Goal: Task Accomplishment & Management: Manage account settings

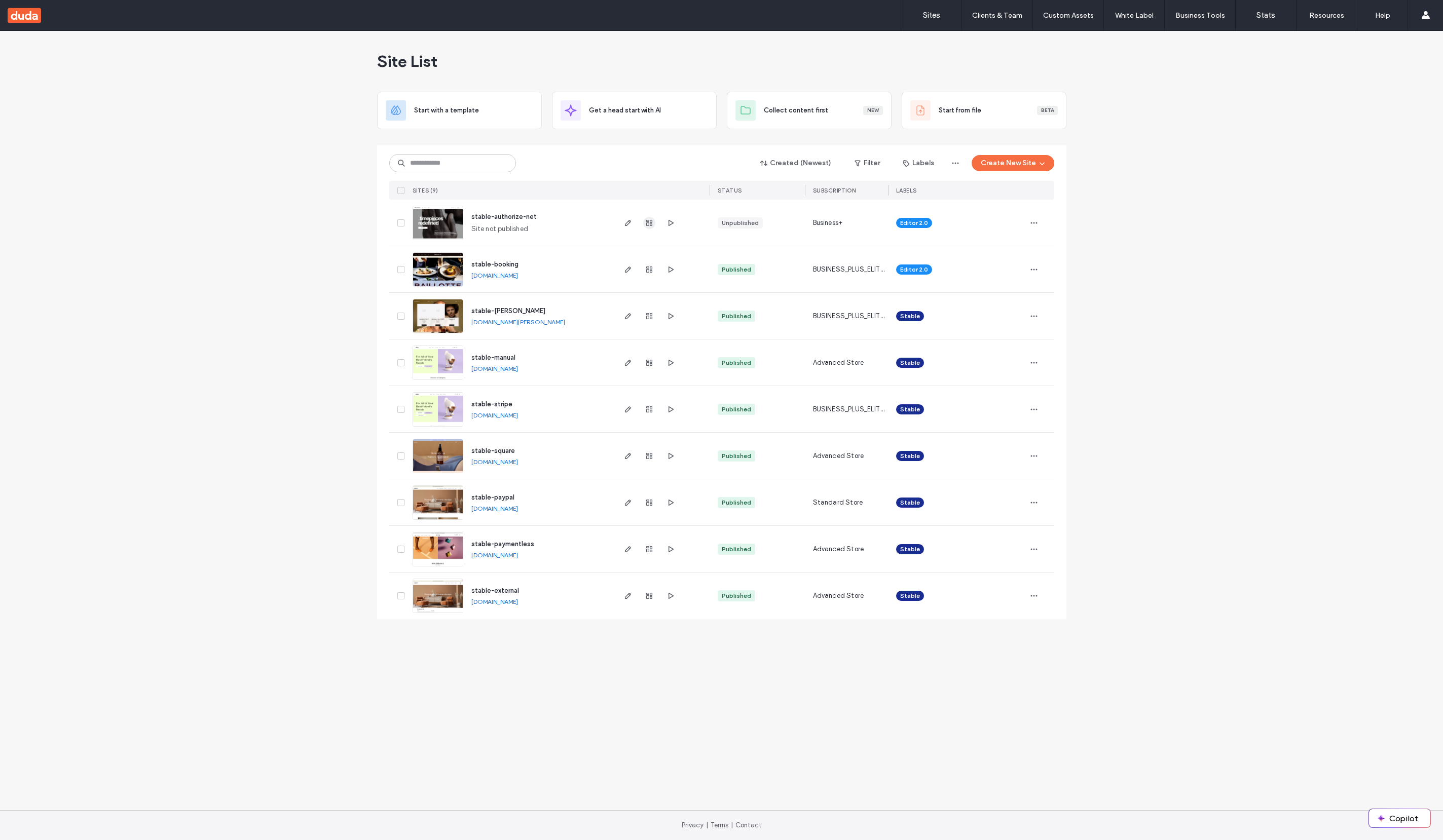
click at [646, 222] on use "button" at bounding box center [650, 223] width 6 height 6
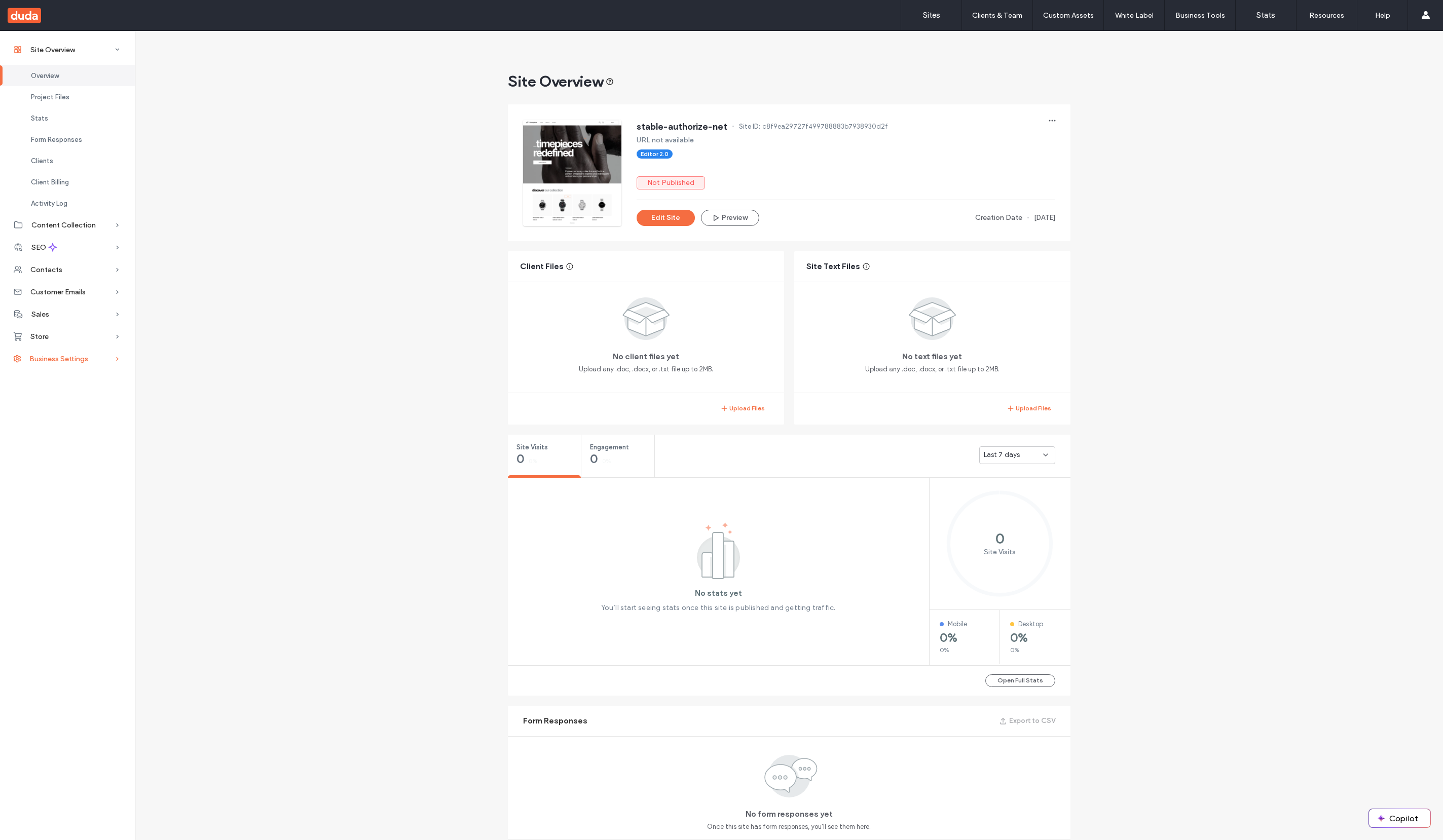
click at [93, 366] on div "Business Settings" at bounding box center [67, 358] width 135 height 22
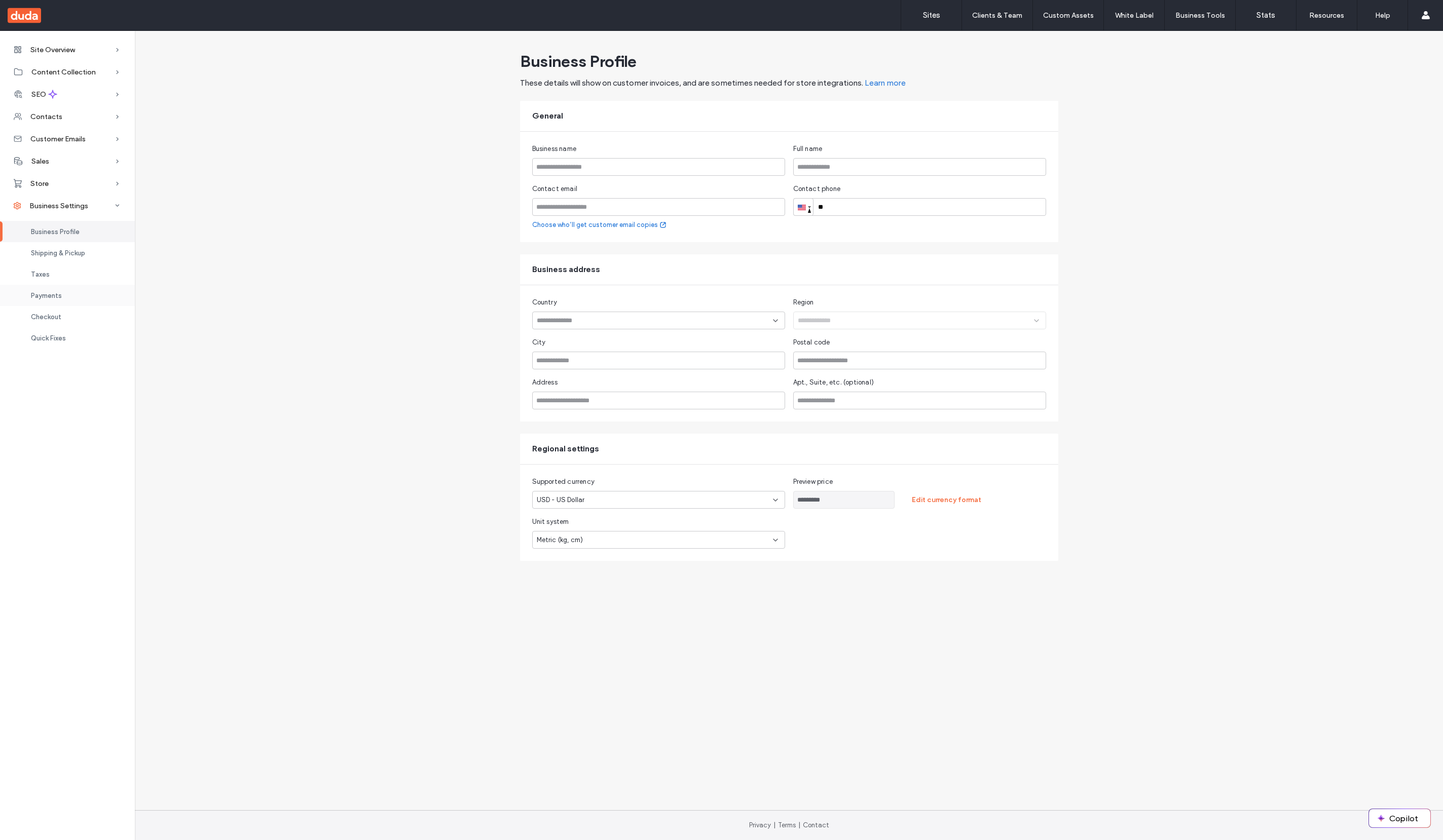
click at [75, 293] on div "Payments" at bounding box center [67, 295] width 135 height 22
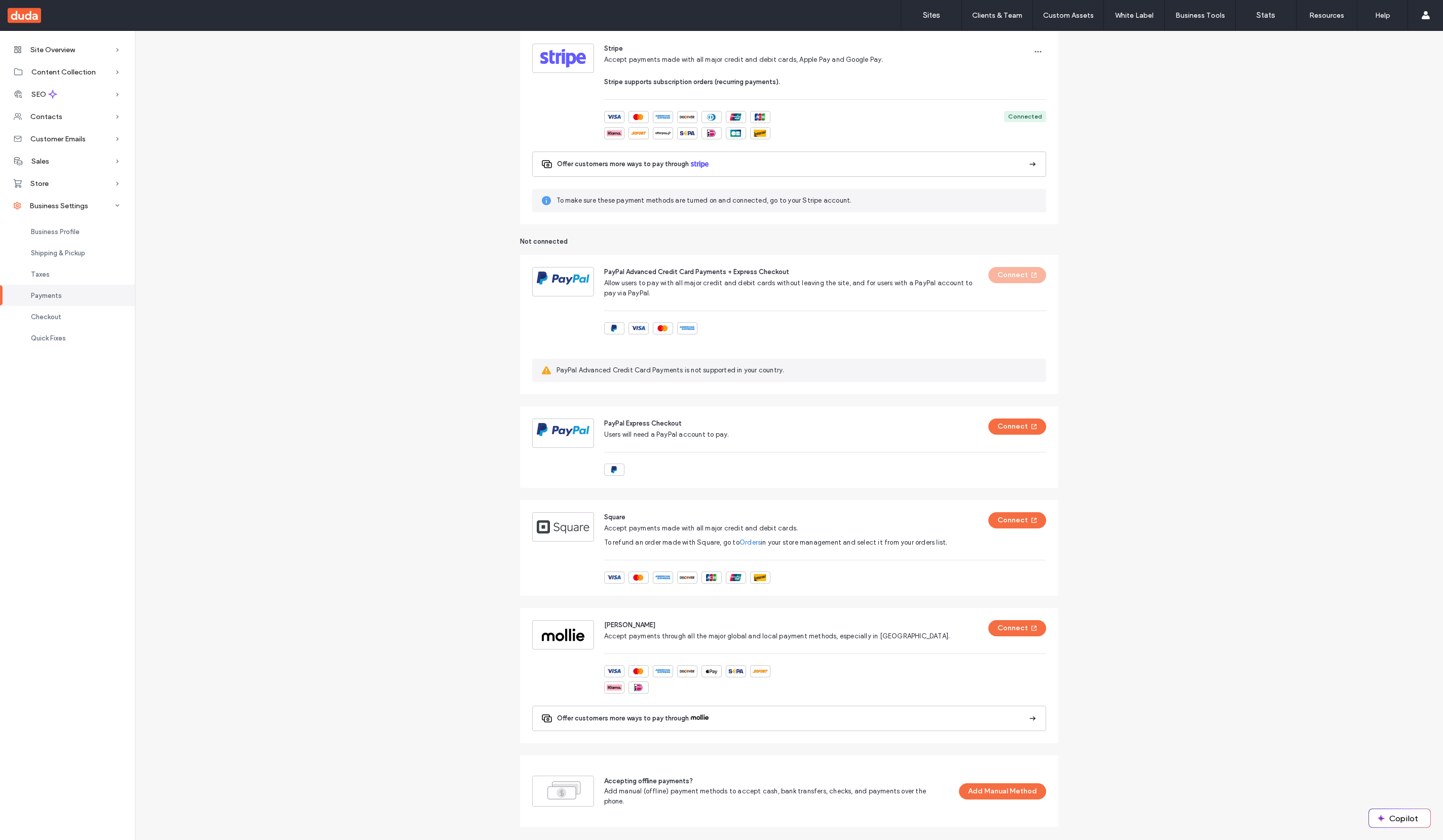
scroll to position [92, 0]
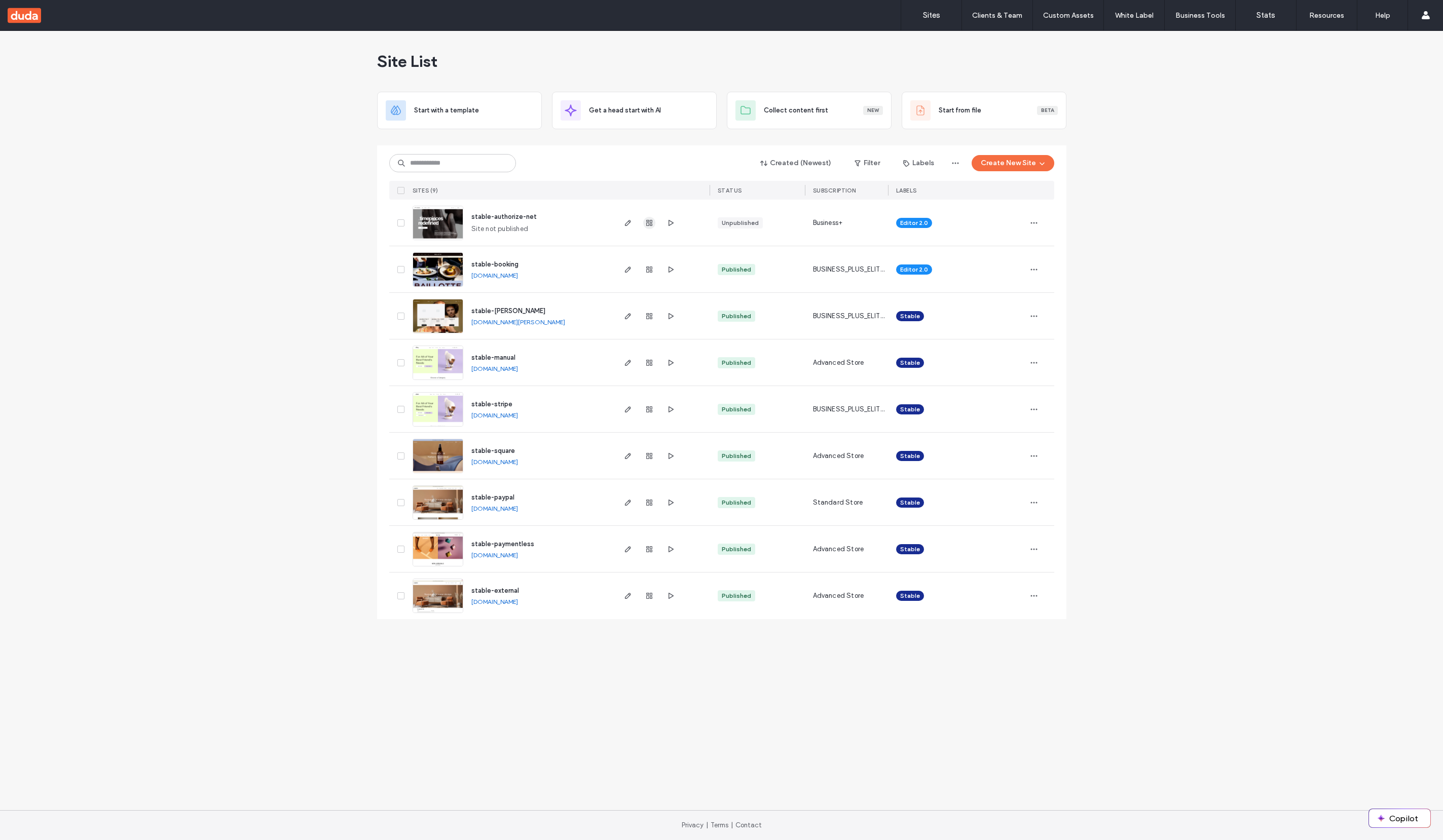
click at [646, 222] on use "button" at bounding box center [650, 223] width 6 height 6
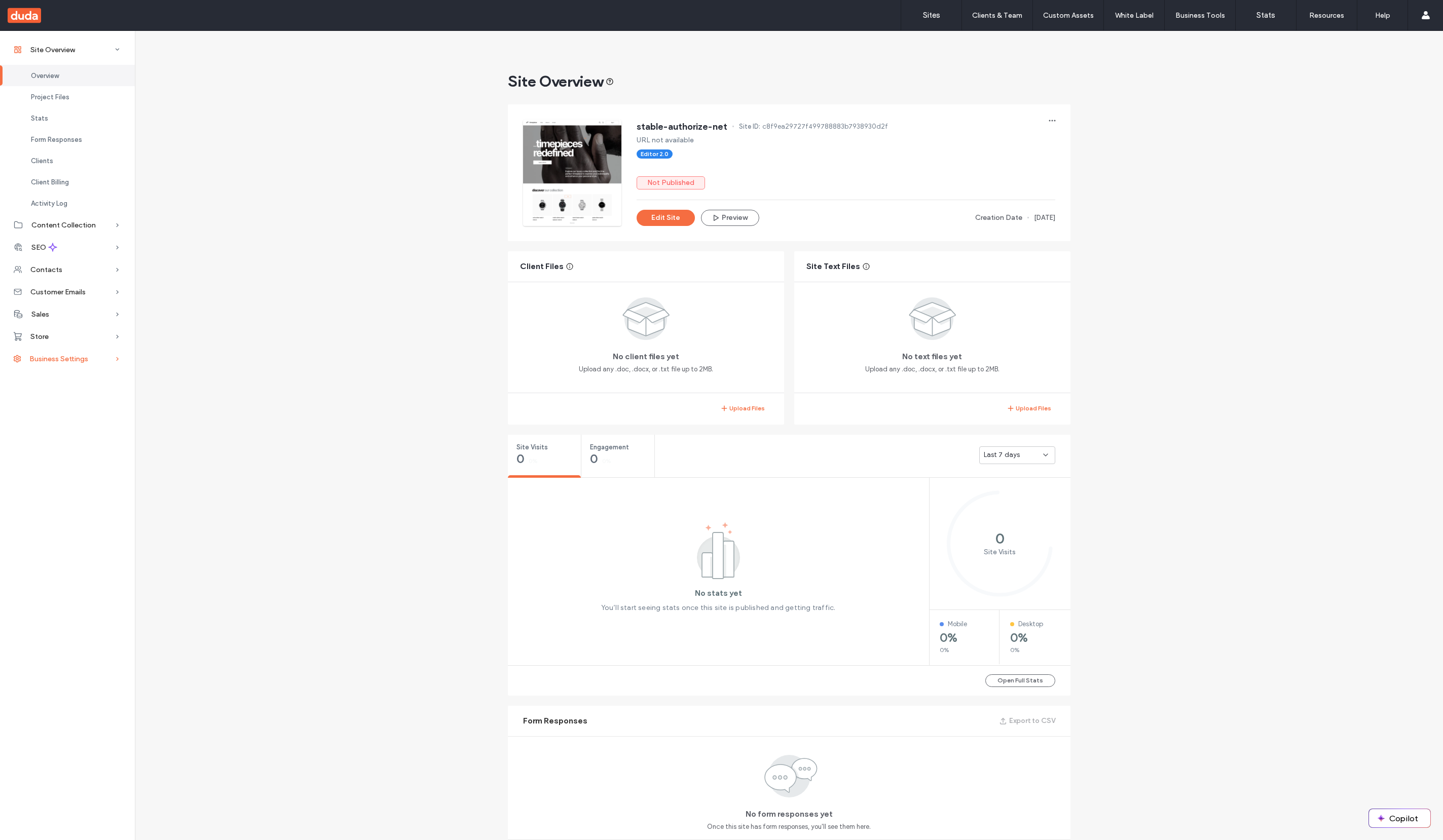
click at [60, 361] on span "Business Settings" at bounding box center [58, 358] width 58 height 8
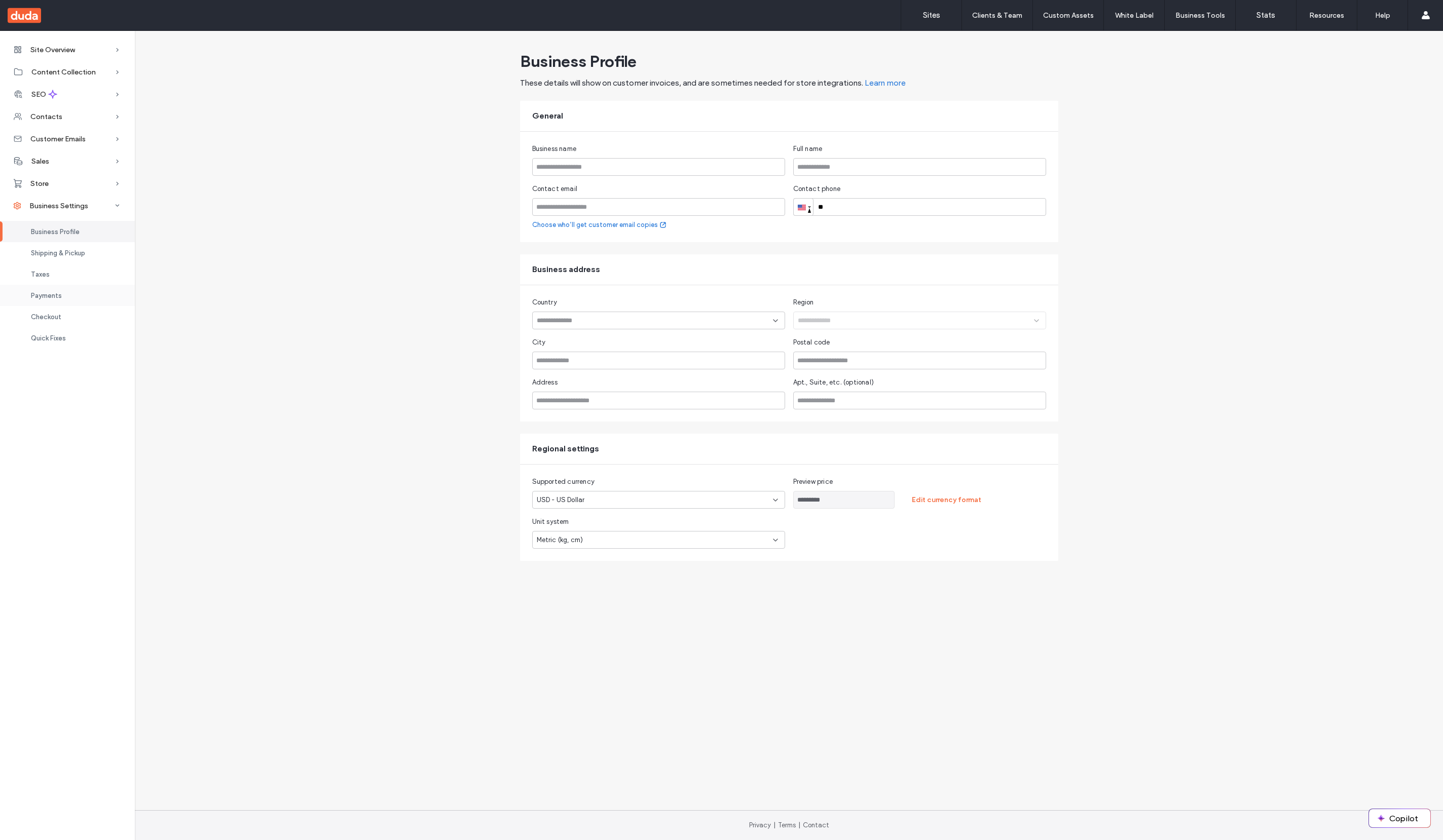
click at [75, 295] on div "Payments" at bounding box center [67, 295] width 135 height 22
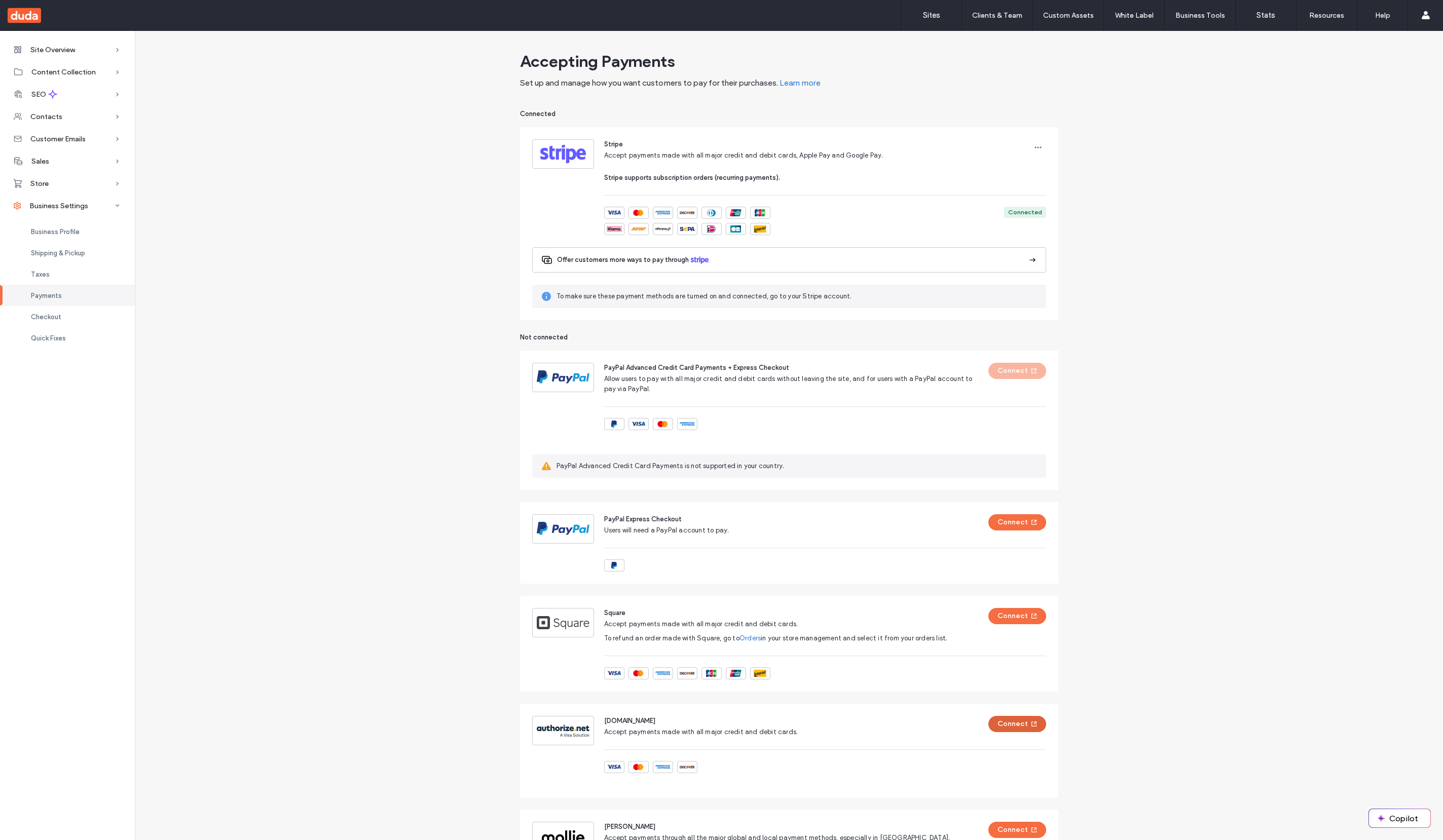
click at [1020, 720] on button "Connect" at bounding box center [1017, 724] width 58 height 16
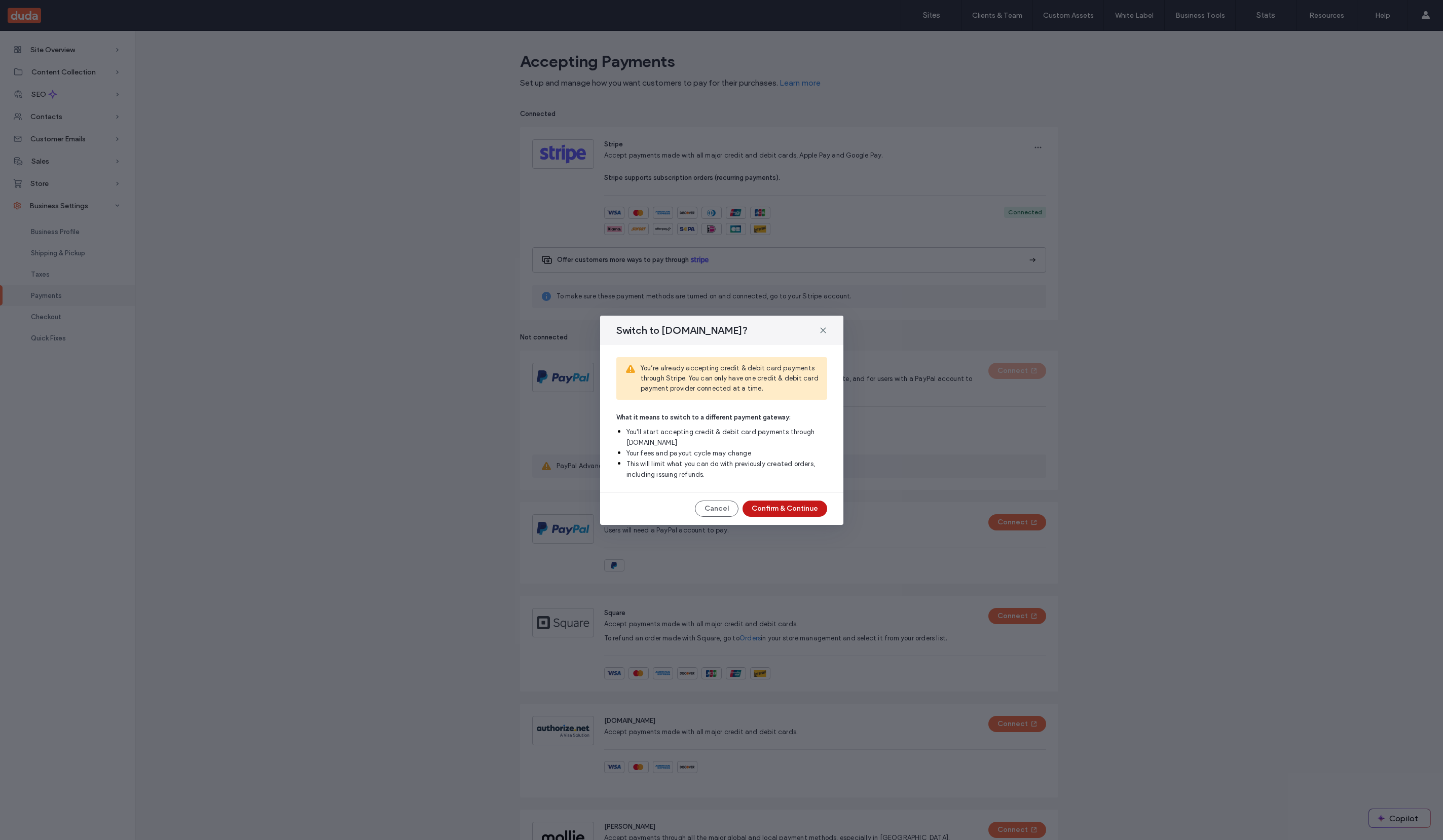
click at [787, 510] on button "Confirm & Continue" at bounding box center [785, 508] width 85 height 16
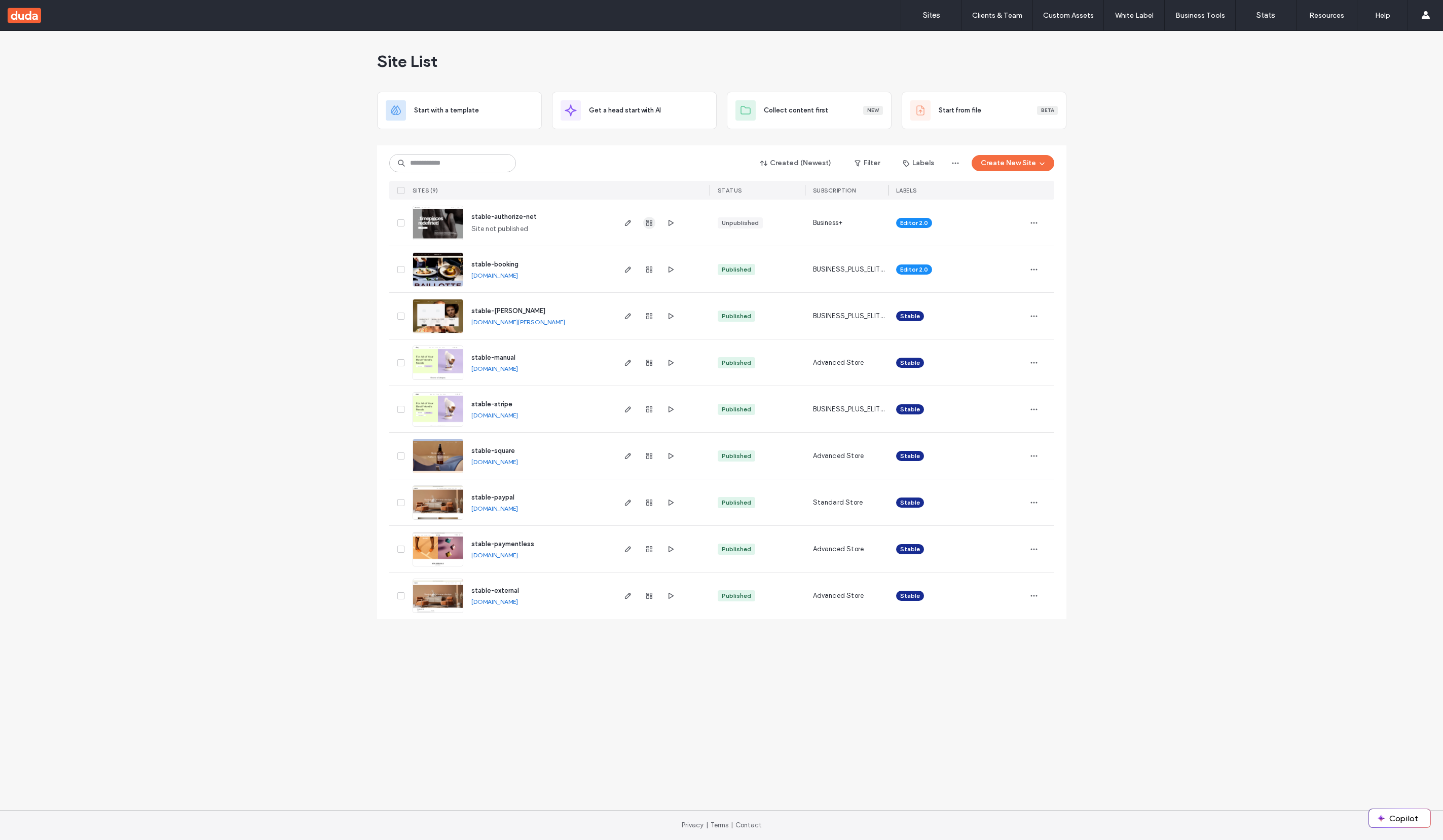
click at [645, 225] on icon "button" at bounding box center [649, 222] width 8 height 8
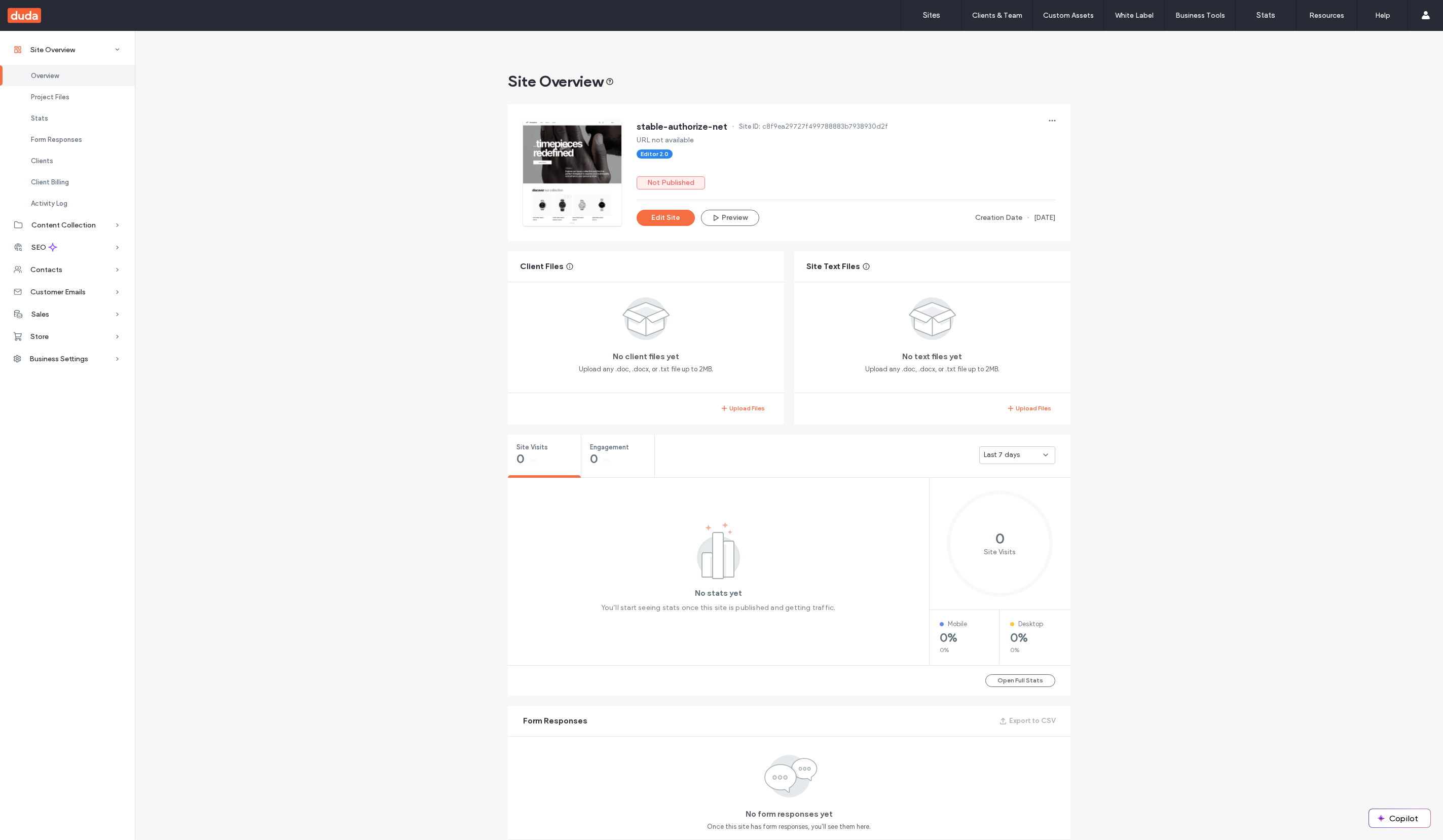
click at [252, 459] on div "Site Overview stable-authorize-net Site ID: c8f9ea29727f499788883b7938930d2f UR…" at bounding box center [789, 819] width 1308 height 1577
click at [463, 522] on div "Site Overview stable-authorize-net Site ID: c8f9ea29727f499788883b7938930d2f UR…" at bounding box center [789, 819] width 1308 height 1577
drag, startPoint x: 636, startPoint y: 140, endPoint x: 676, endPoint y: 145, distance: 40.3
click at [676, 145] on div "stable-authorize-net Site ID: c8f9ea29727f499788883b7938930d2f URL not availabl…" at bounding box center [846, 172] width 419 height 106
click at [676, 145] on div "stable-authorize-net Site ID: c8f9ea29727f499788883b7938930d2f URL not availabl…" at bounding box center [846, 172] width 419 height 106
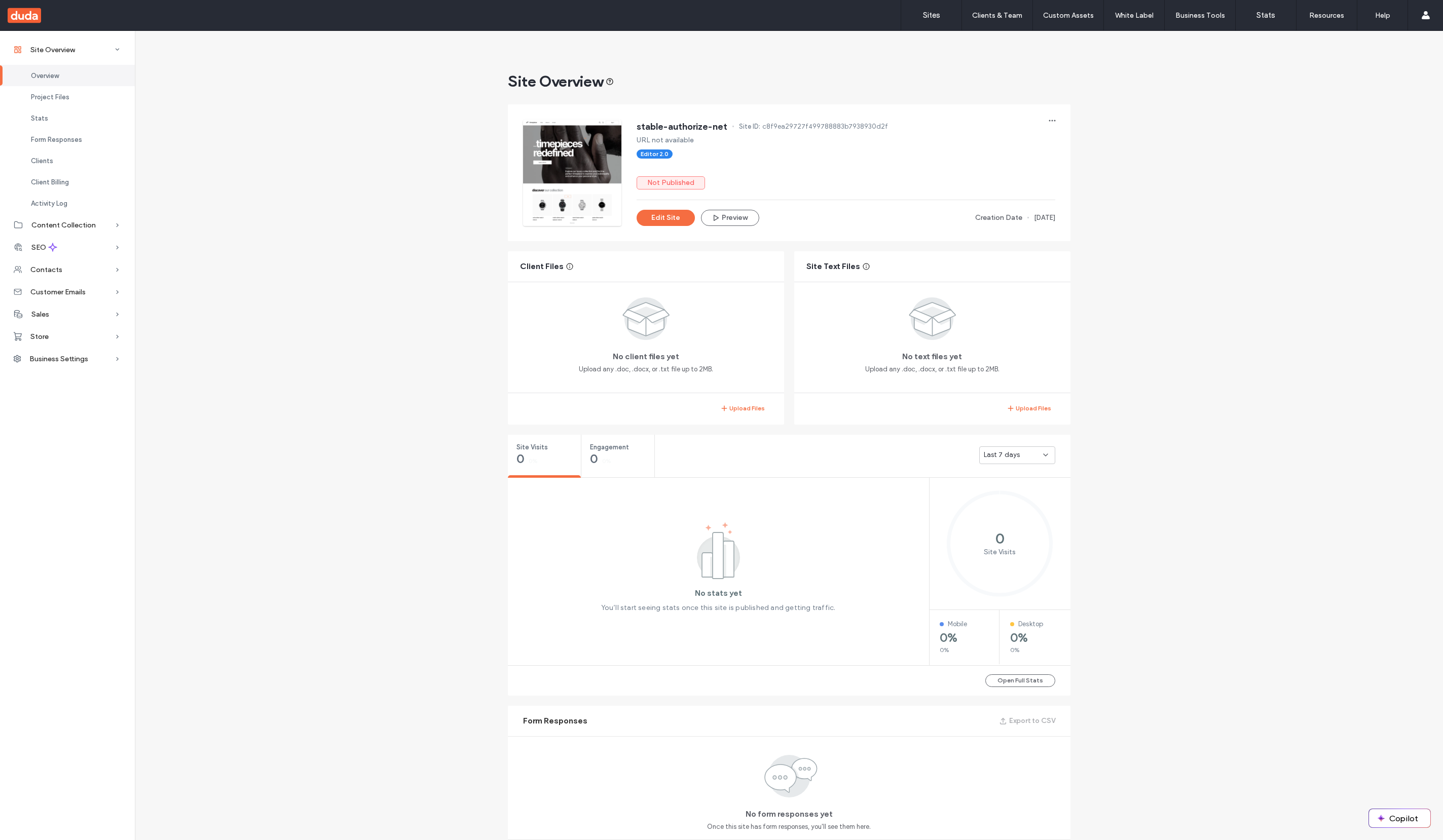
click at [191, 677] on div "Site Overview stable-authorize-net Site ID: c8f9ea29727f499788883b7938930d2f UR…" at bounding box center [789, 819] width 1308 height 1577
click at [54, 362] on span "Business Settings" at bounding box center [58, 358] width 58 height 8
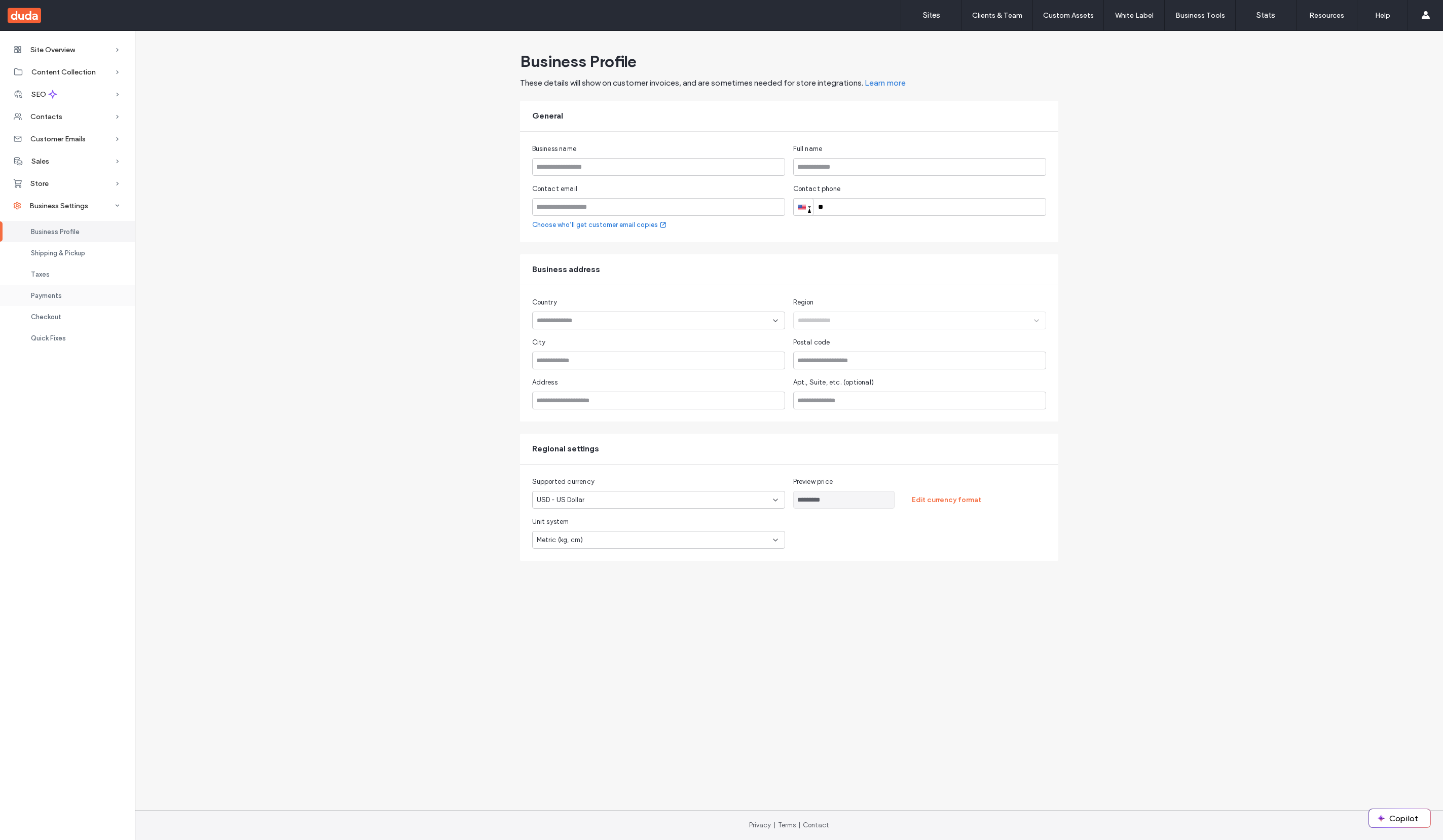
click at [78, 299] on div "Payments" at bounding box center [67, 295] width 135 height 22
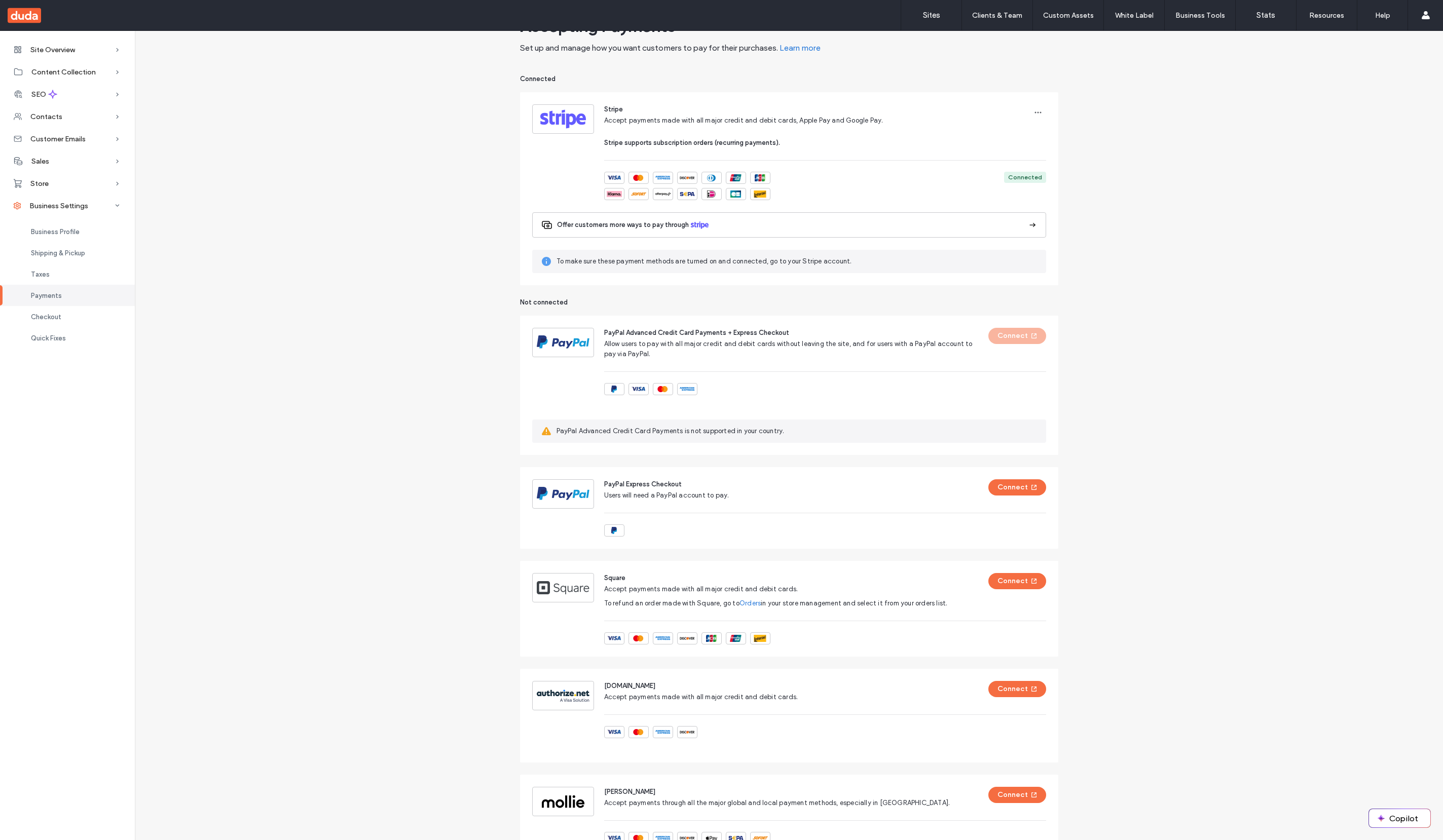
scroll to position [38, 0]
click at [999, 685] on button "Connect" at bounding box center [1017, 685] width 58 height 16
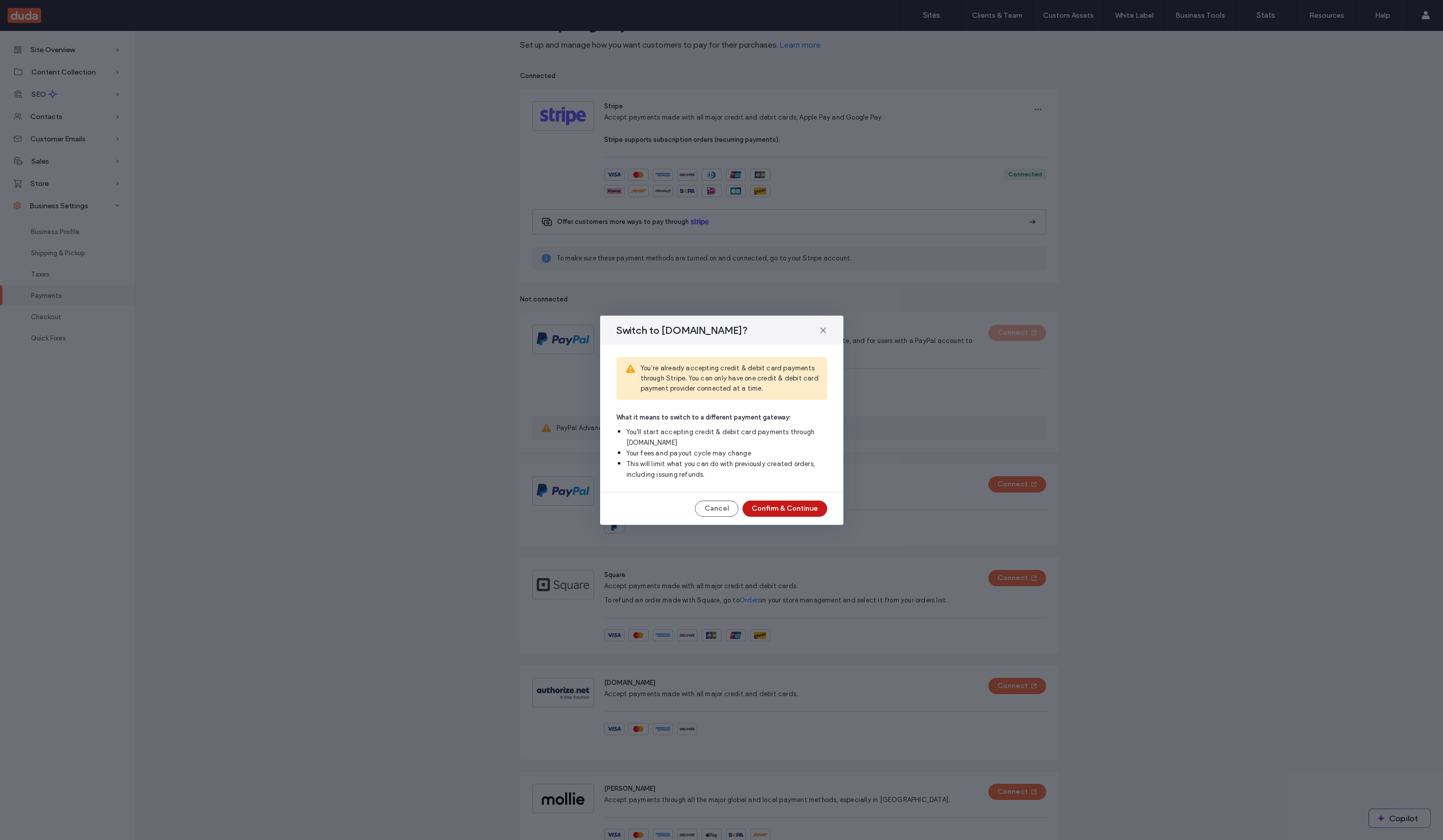
click at [767, 504] on button "Confirm & Continue" at bounding box center [785, 508] width 85 height 16
